Goal: Check status: Check status

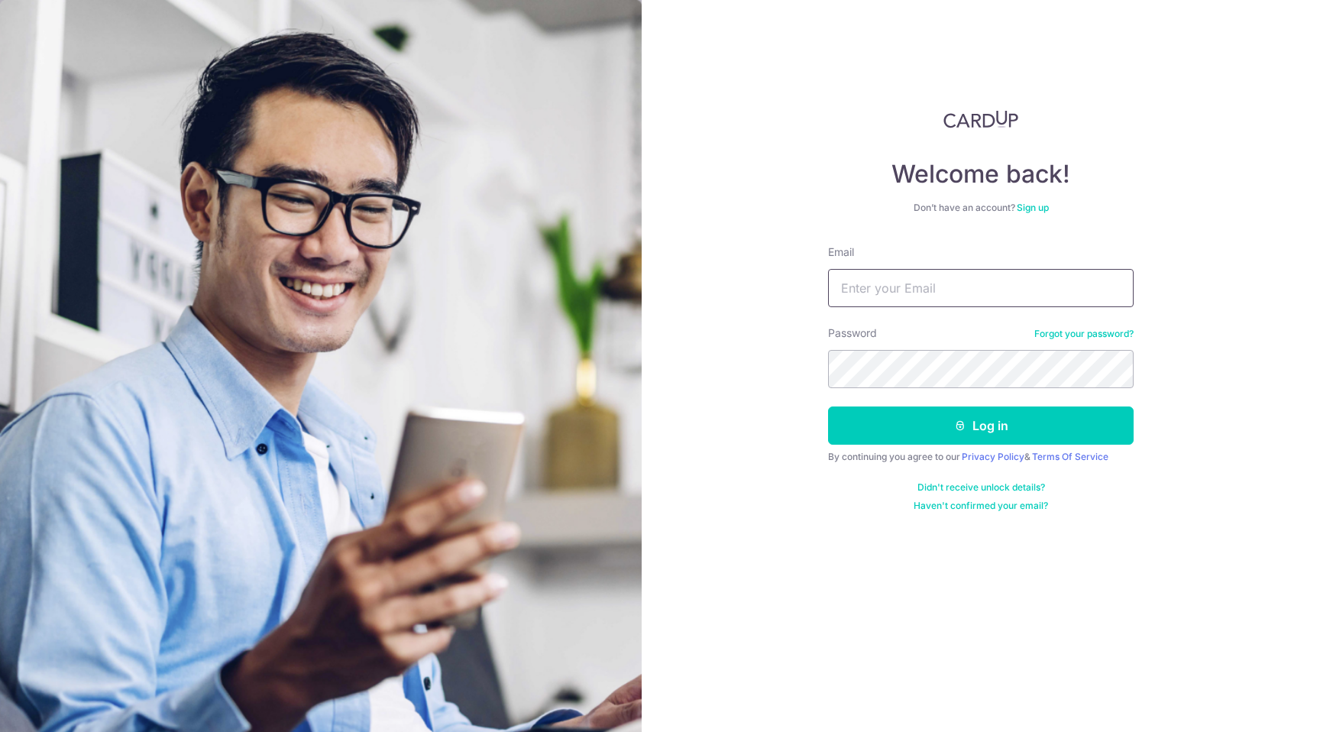
click at [904, 282] on input "Email" at bounding box center [981, 288] width 306 height 38
type input "[EMAIL_ADDRESS][DOMAIN_NAME]"
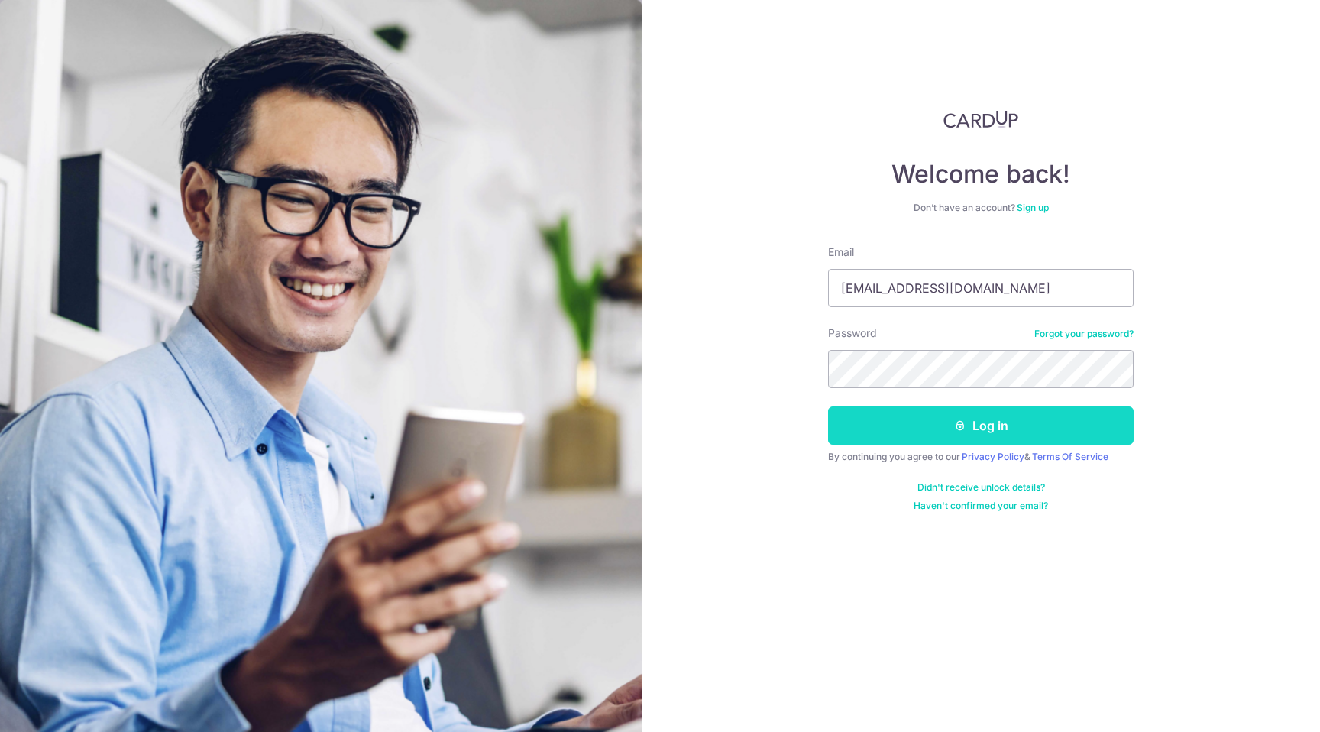
click at [946, 420] on button "Log in" at bounding box center [981, 425] width 306 height 38
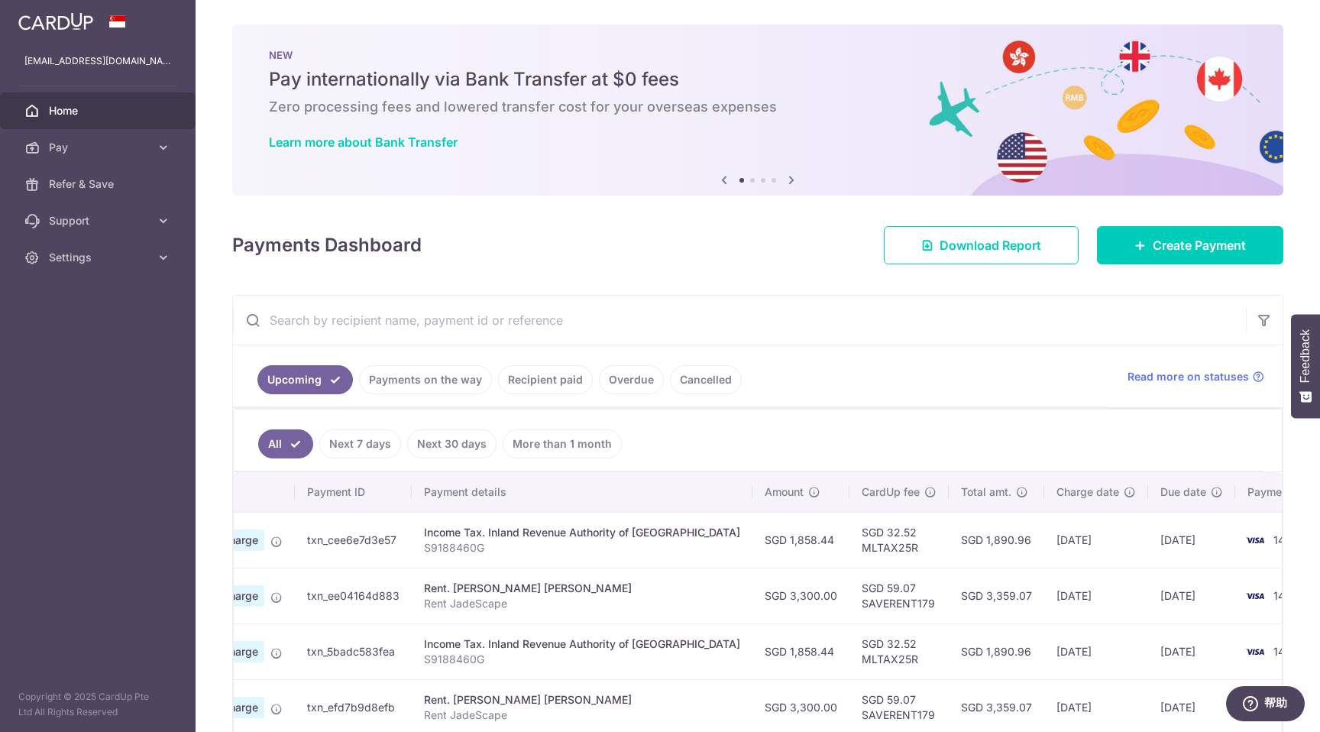
scroll to position [0, 140]
click at [431, 378] on link "Payments on the way" at bounding box center [425, 379] width 133 height 29
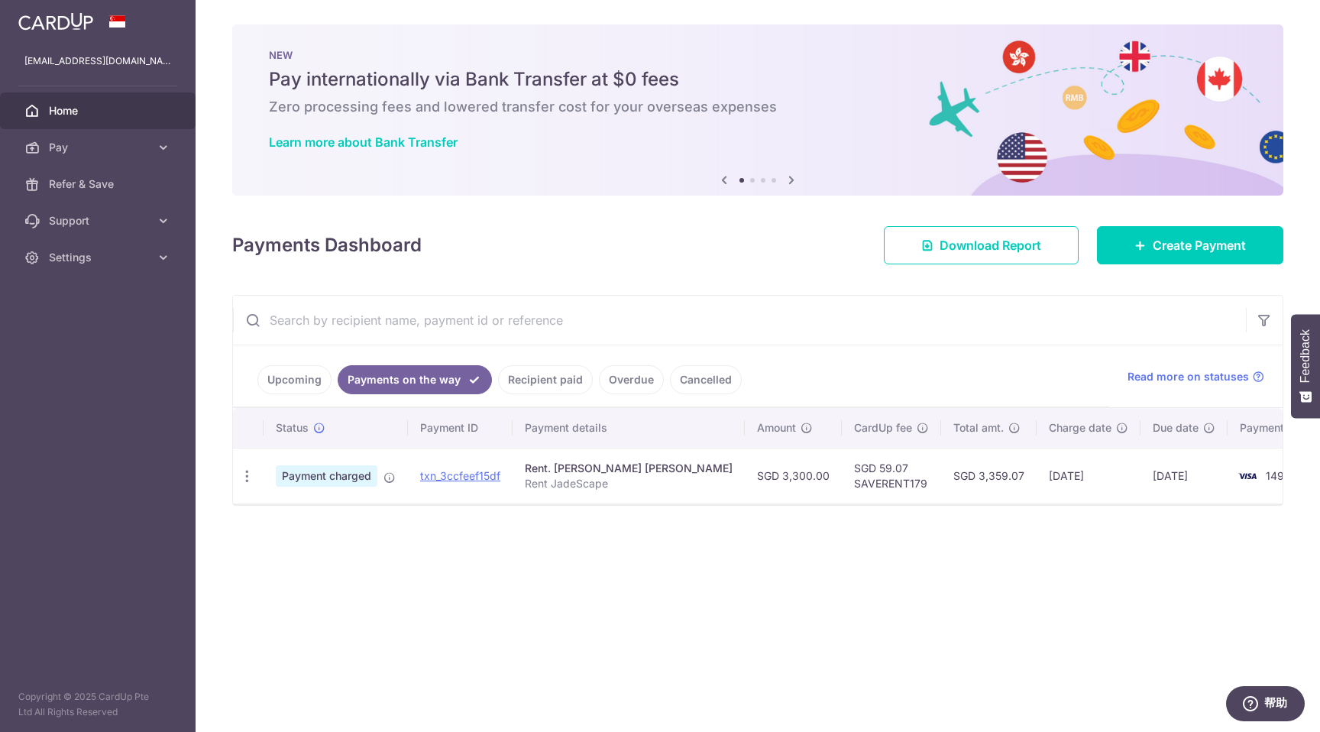
drag, startPoint x: 896, startPoint y: 477, endPoint x: 1158, endPoint y: 476, distance: 262.0
click at [1158, 476] on tr "PDF Receipt Payment charged txn_3ccfeef15df Rent. [PERSON_NAME] [PERSON_NAME] R…" at bounding box center [788, 476] width 1111 height 56
click at [1158, 476] on td "[DATE]" at bounding box center [1183, 476] width 87 height 56
drag, startPoint x: 1152, startPoint y: 475, endPoint x: 899, endPoint y: 465, distance: 253.0
click at [899, 465] on tr "PDF Receipt Payment charged txn_3ccfeef15df Rent. [PERSON_NAME] [PERSON_NAME] R…" at bounding box center [788, 476] width 1111 height 56
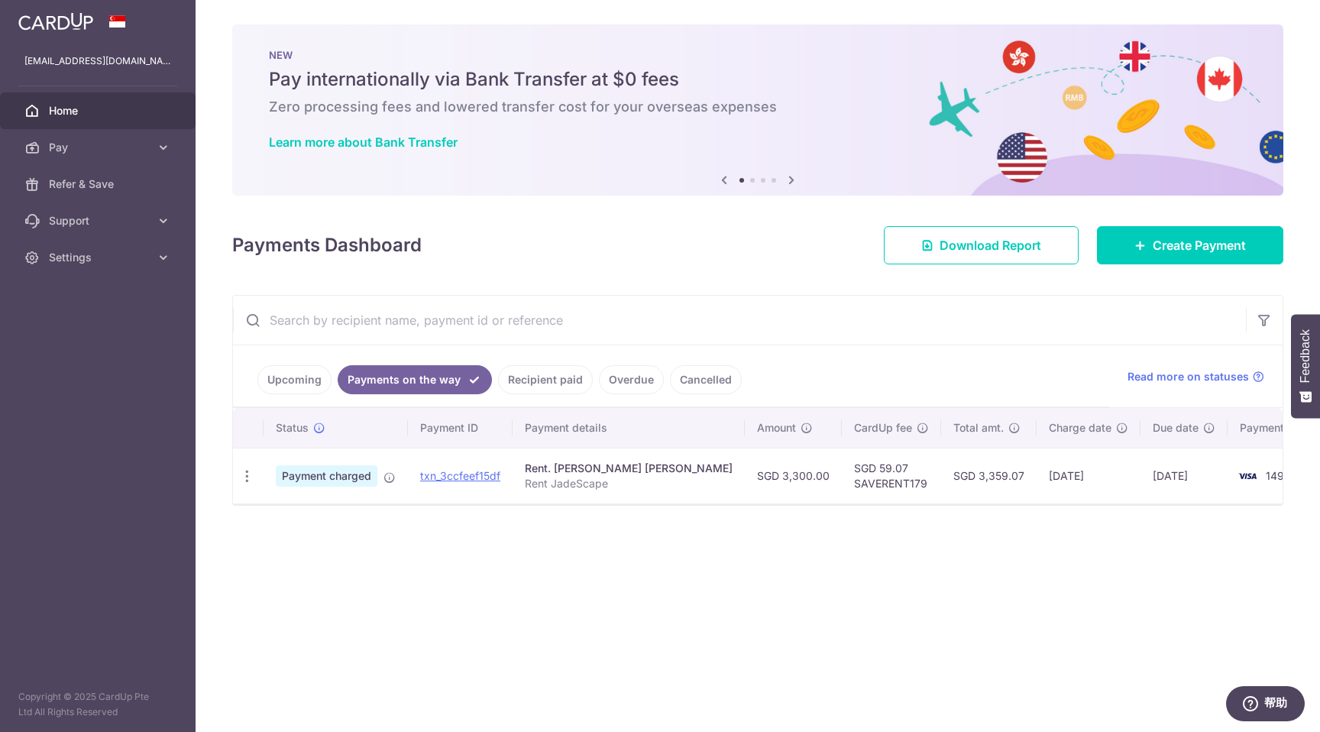
click at [941, 465] on td "SGD 3,359.07" at bounding box center [988, 476] width 95 height 56
click at [533, 388] on link "Recipient paid" at bounding box center [545, 379] width 95 height 29
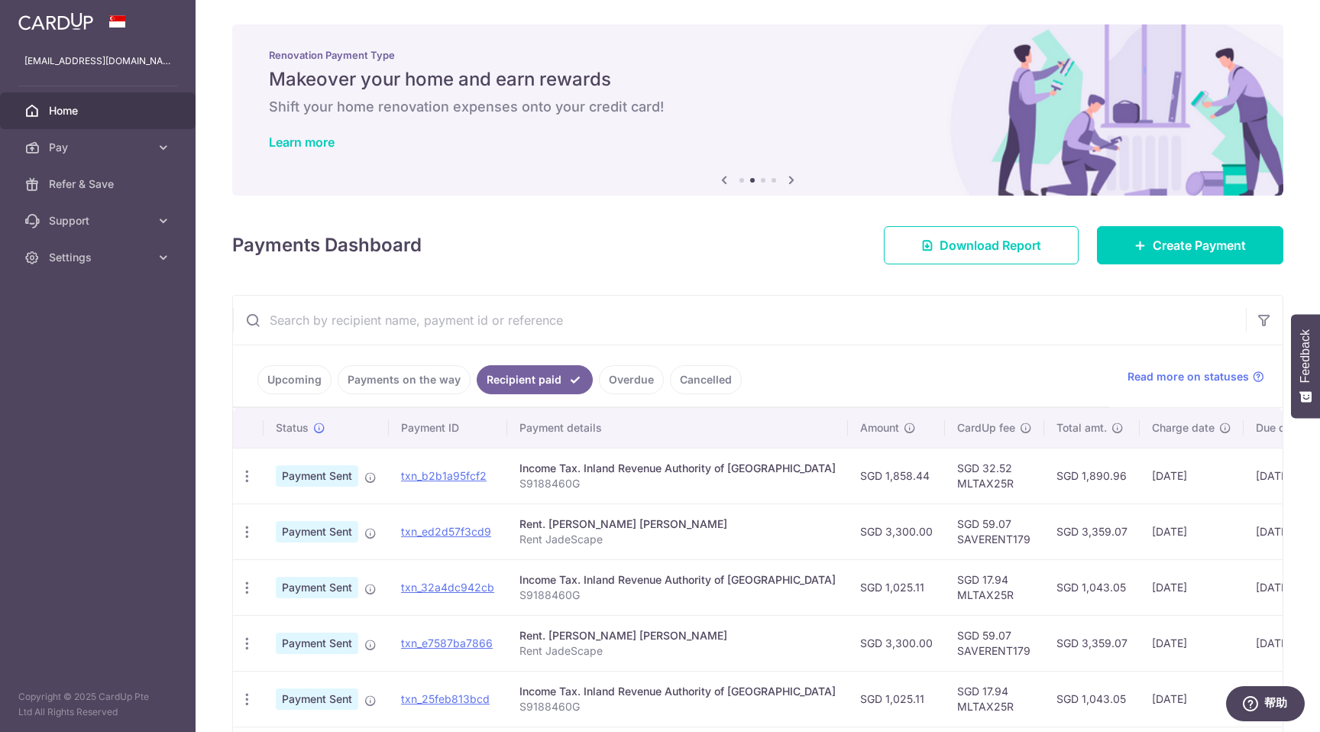
click at [610, 377] on link "Overdue" at bounding box center [631, 379] width 65 height 29
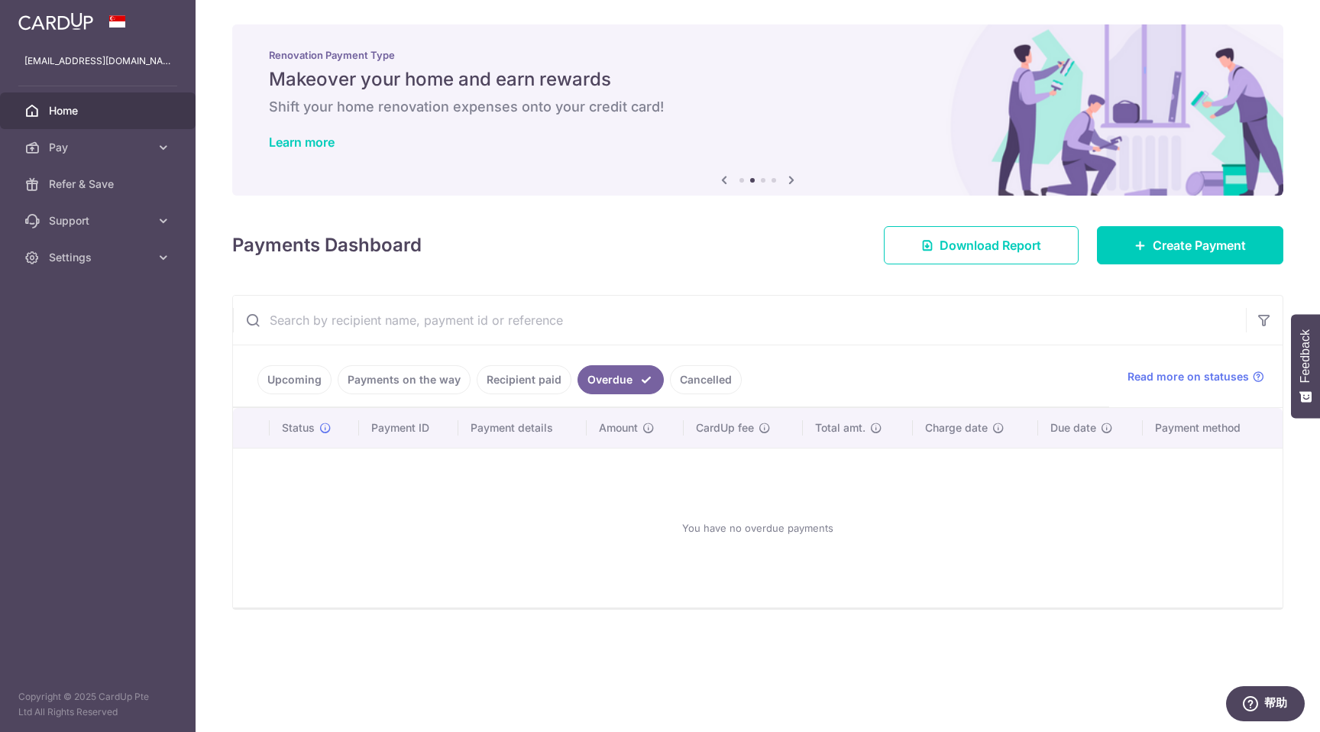
click at [691, 377] on link "Cancelled" at bounding box center [706, 379] width 72 height 29
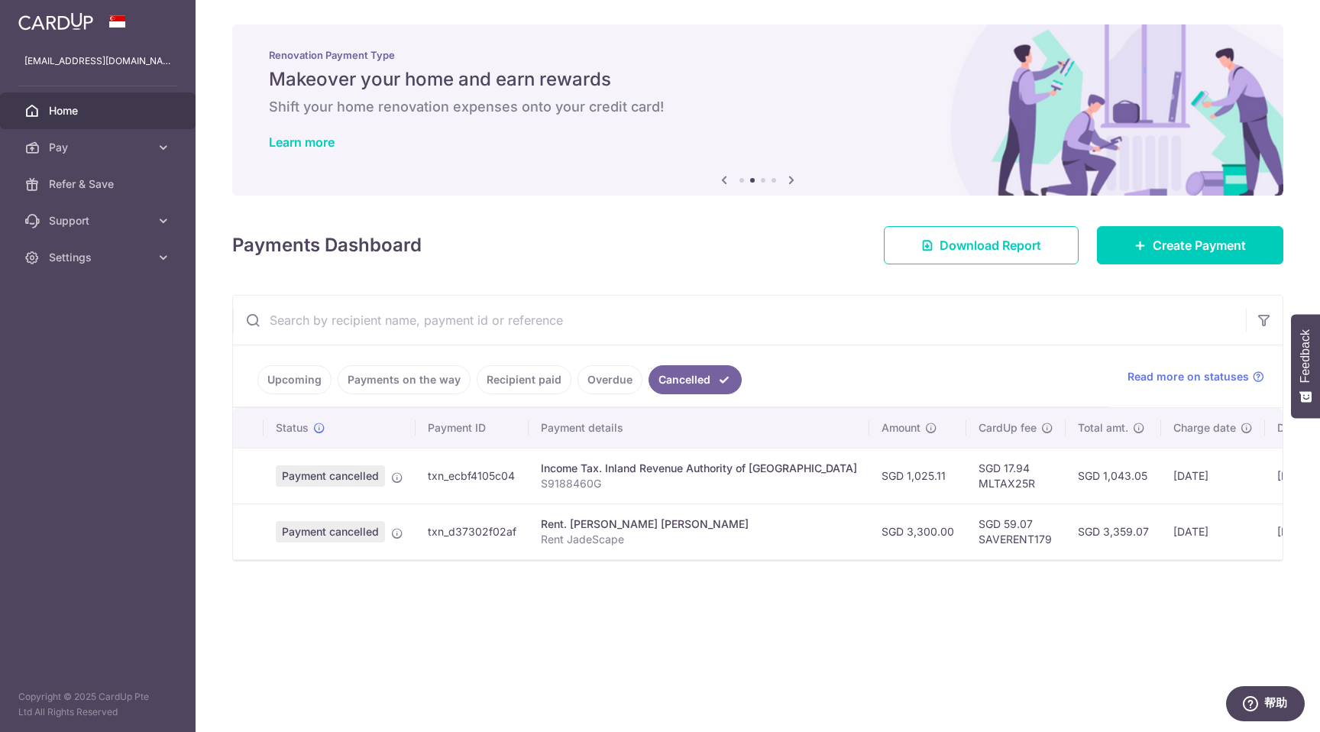
click at [594, 377] on link "Overdue" at bounding box center [609, 379] width 65 height 29
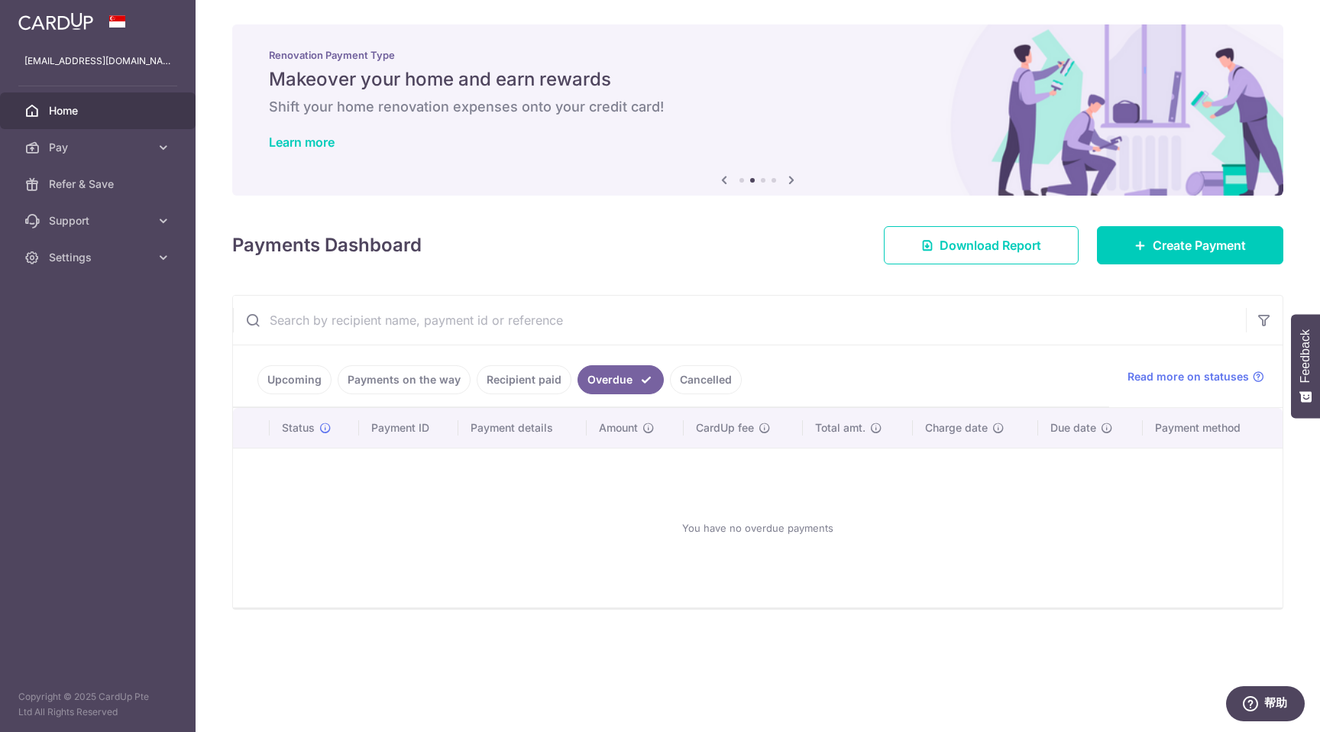
click at [513, 375] on link "Recipient paid" at bounding box center [524, 379] width 95 height 29
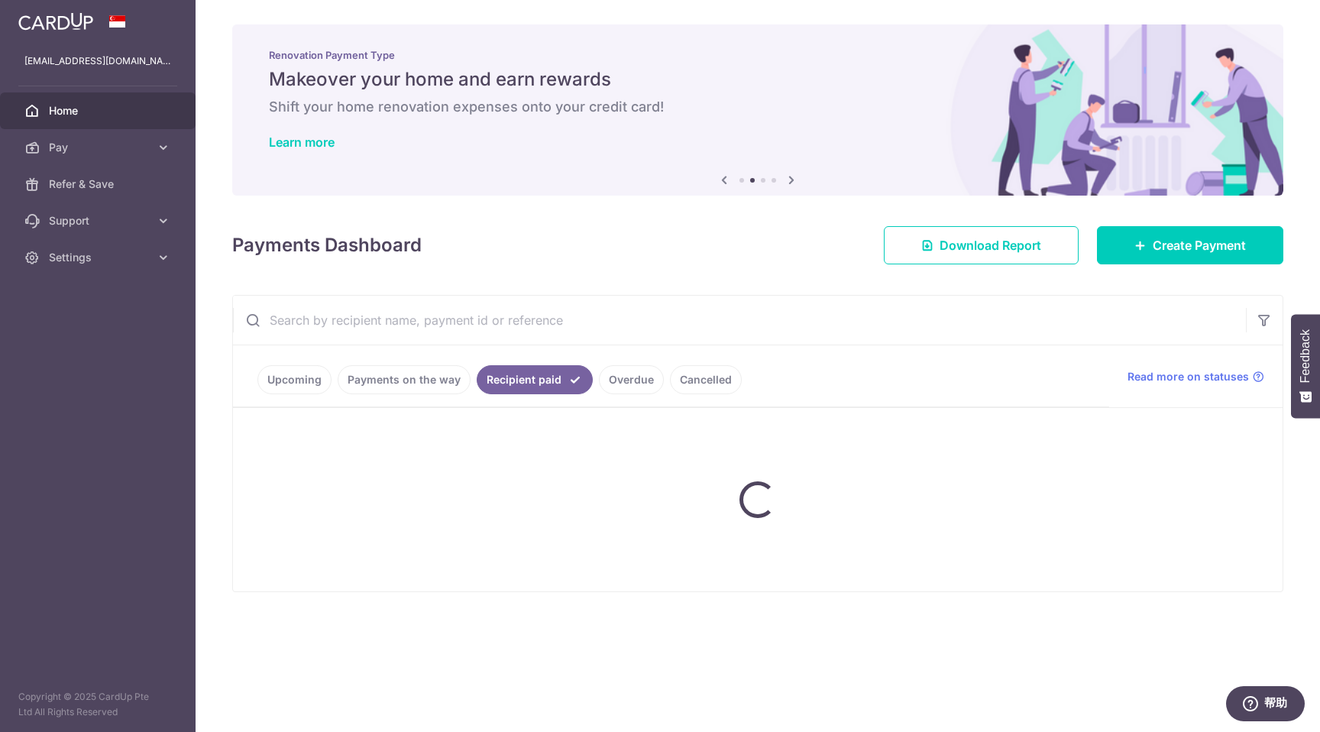
click at [395, 375] on link "Payments on the way" at bounding box center [404, 379] width 133 height 29
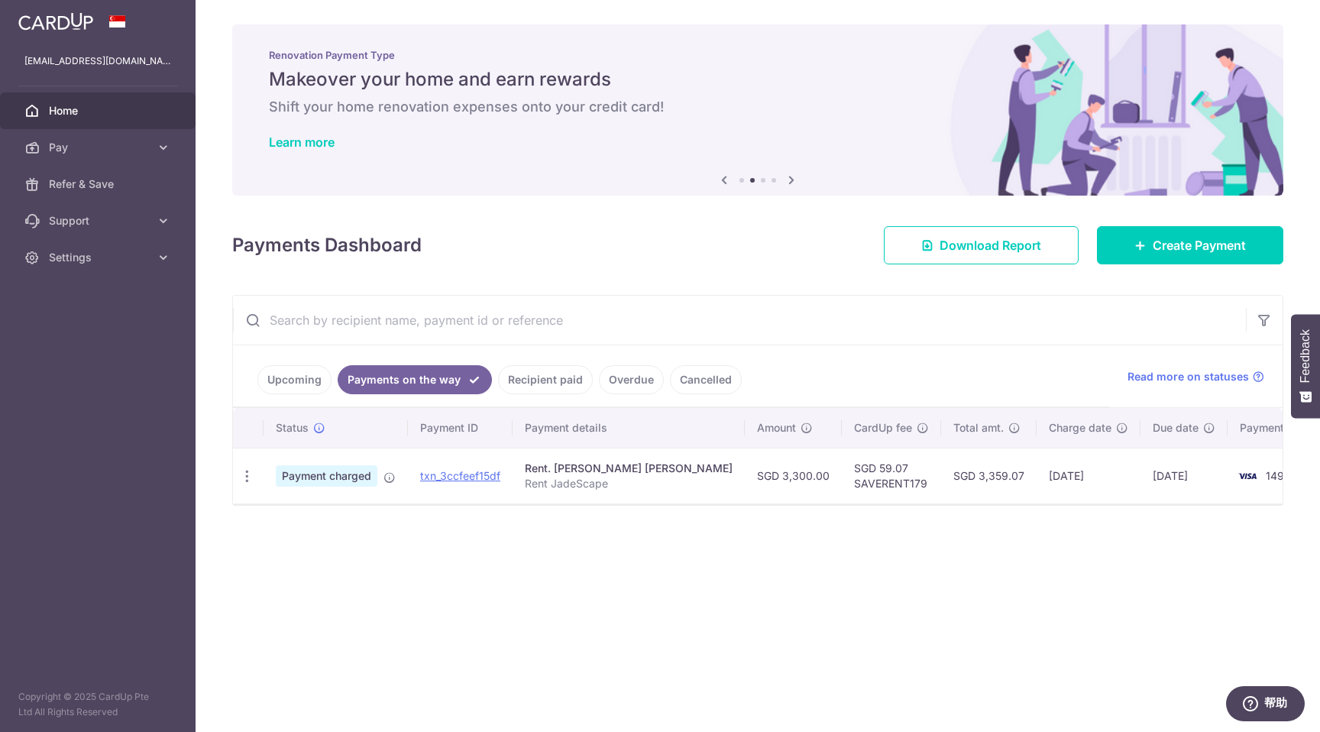
click at [290, 377] on link "Upcoming" at bounding box center [294, 379] width 74 height 29
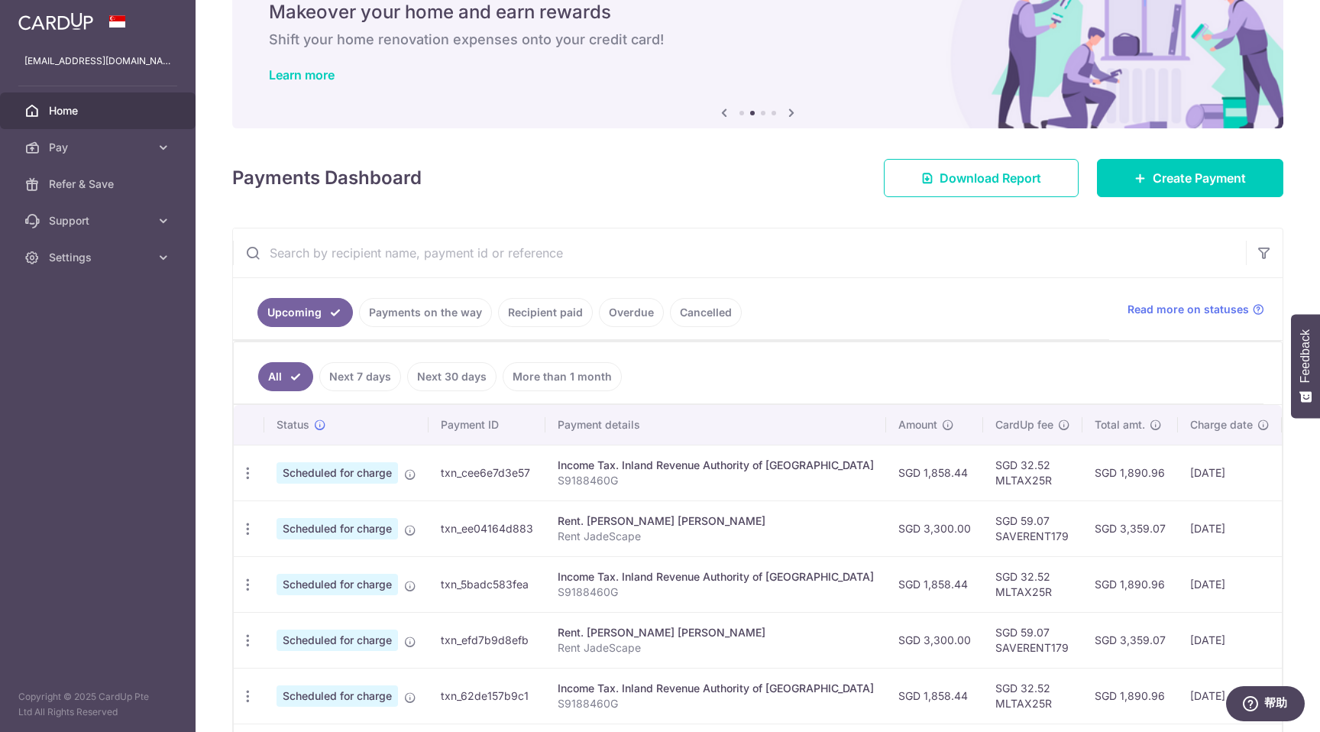
scroll to position [70, 0]
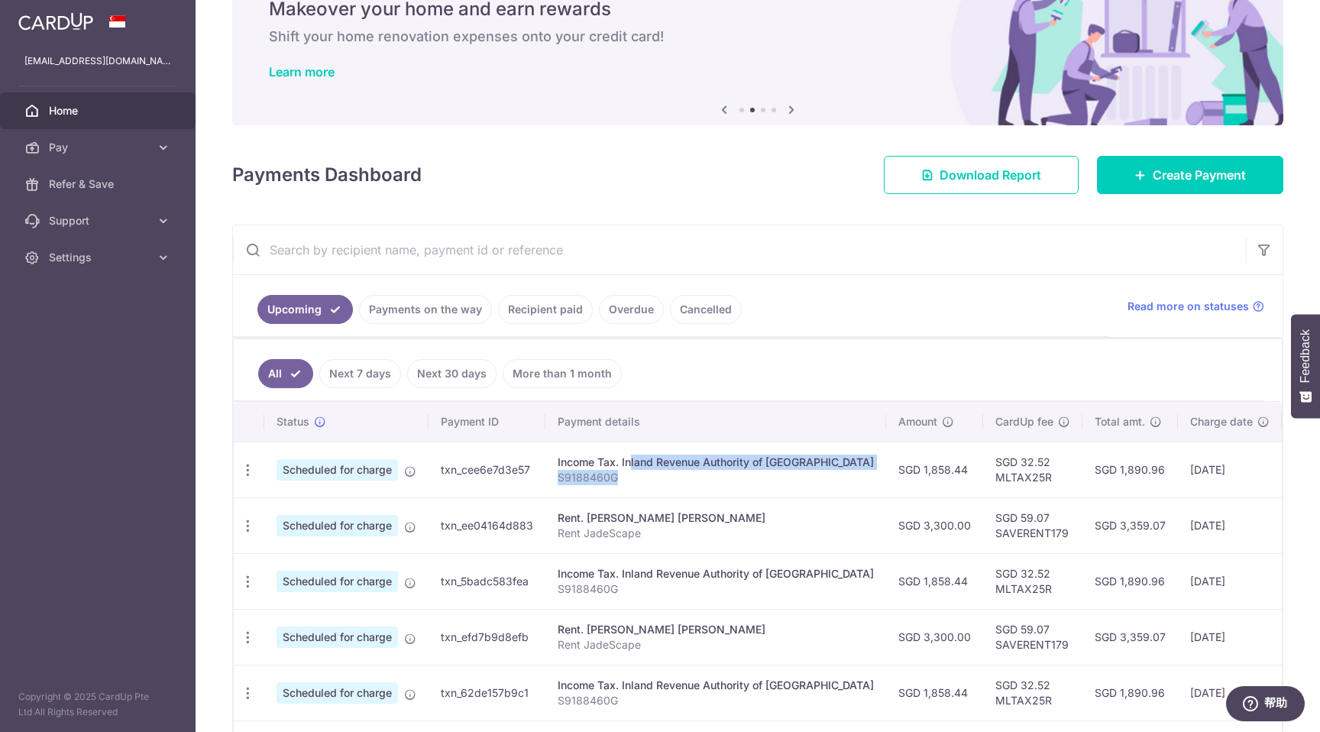
drag, startPoint x: 584, startPoint y: 461, endPoint x: 625, endPoint y: 477, distance: 43.3
click at [625, 477] on td "Income Tax. Inland Revenue Authority of [GEOGRAPHIC_DATA] S9188460G" at bounding box center [715, 470] width 341 height 56
click at [625, 477] on p "S9188460G" at bounding box center [716, 477] width 316 height 15
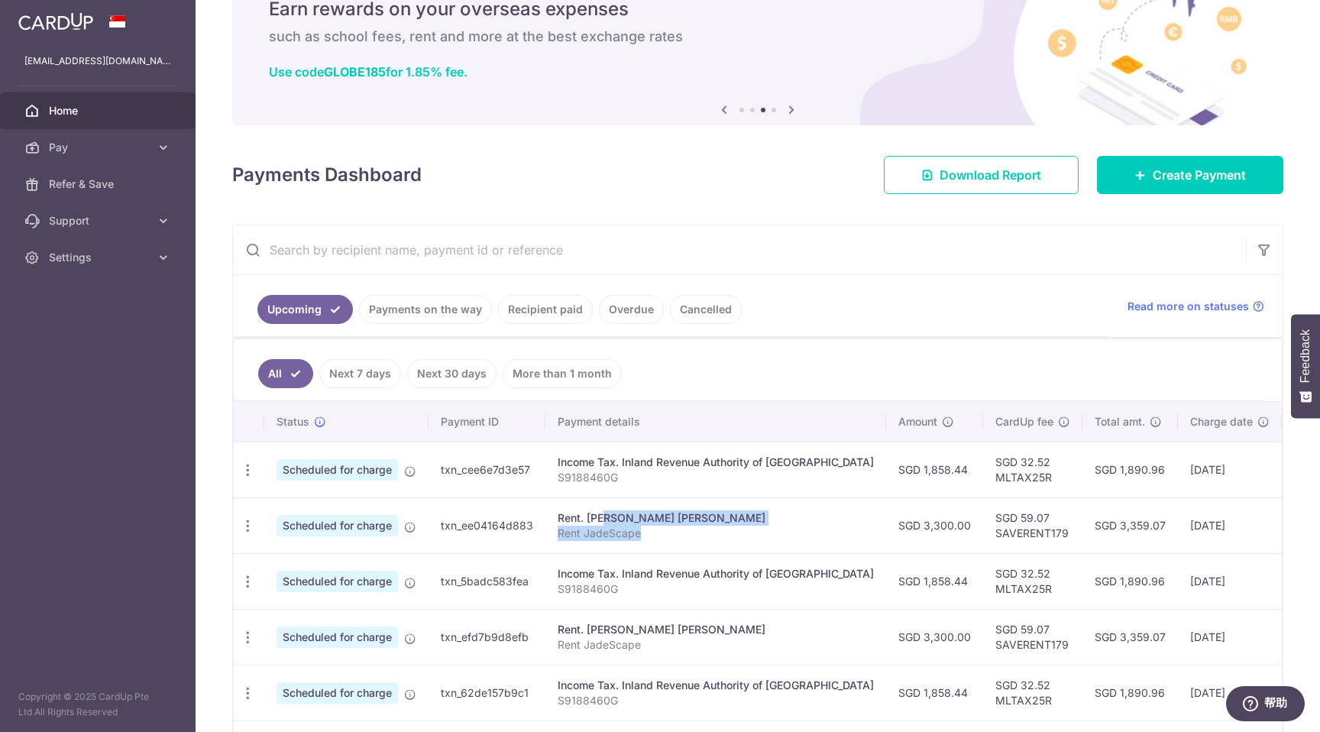
drag, startPoint x: 555, startPoint y: 516, endPoint x: 673, endPoint y: 532, distance: 118.7
click at [673, 532] on td "Rent. [PERSON_NAME] [PERSON_NAME] Rent JadeScape" at bounding box center [715, 525] width 341 height 56
click at [673, 532] on p "Rent JadeScape" at bounding box center [716, 533] width 316 height 15
drag, startPoint x: 673, startPoint y: 532, endPoint x: 595, endPoint y: 522, distance: 78.5
click at [595, 522] on td "Rent. [PERSON_NAME] [PERSON_NAME] Rent JadeScape" at bounding box center [715, 525] width 341 height 56
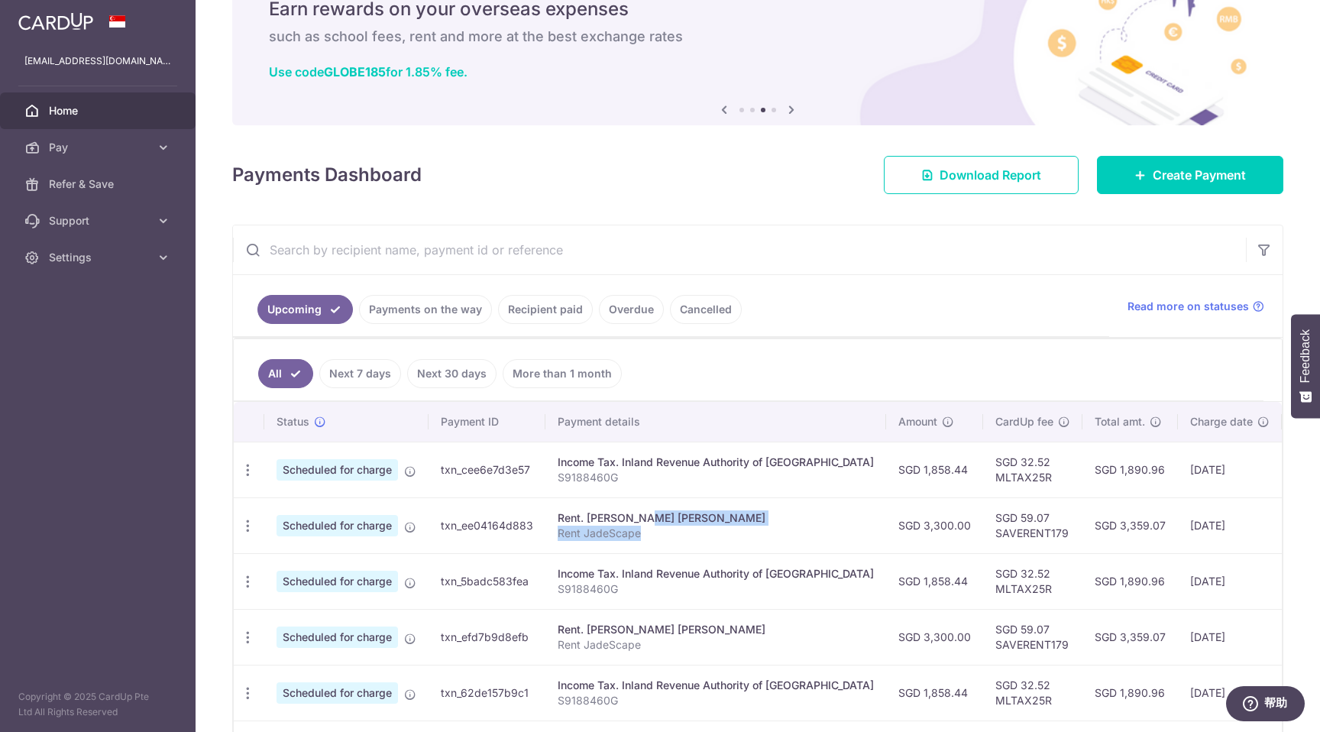
click at [706, 534] on p "Rent JadeScape" at bounding box center [716, 533] width 316 height 15
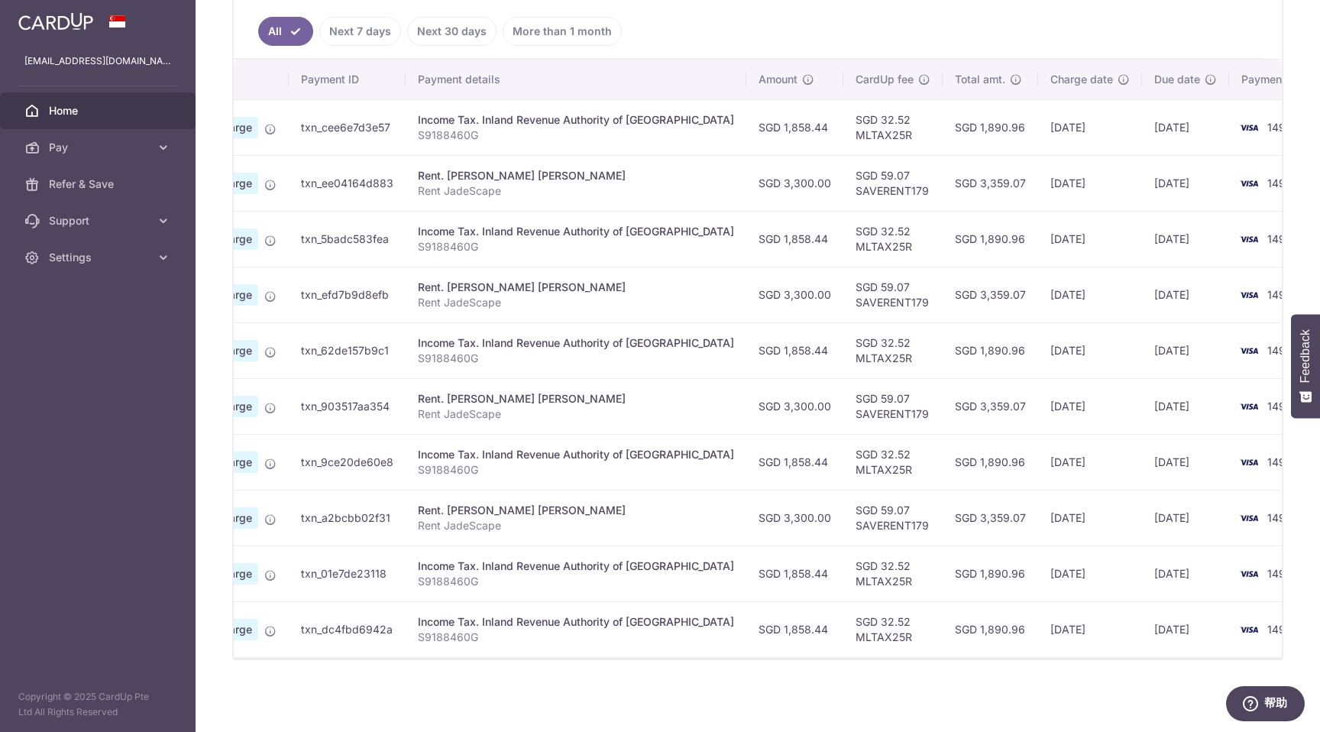
scroll to position [0, 0]
